Goal: Complete application form

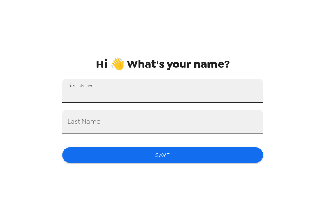
click at [145, 84] on input "First Name" at bounding box center [162, 91] width 201 height 24
type input "Aretha"
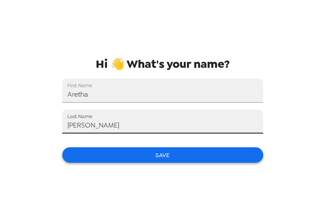
type input "[PERSON_NAME]"
click at [156, 154] on button "Save" at bounding box center [162, 155] width 201 height 16
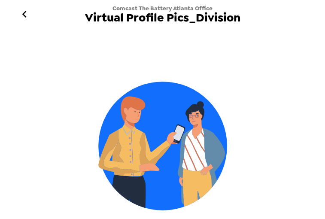
click at [168, 147] on img at bounding box center [162, 146] width 129 height 129
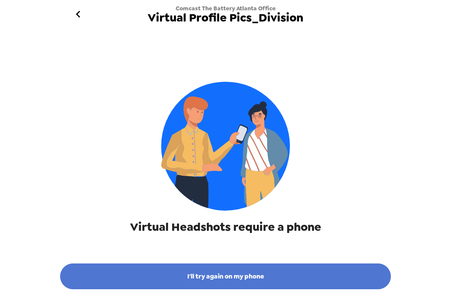
click at [229, 219] on button "I'll try again on my phone" at bounding box center [225, 276] width 331 height 26
